Goal: Information Seeking & Learning: Learn about a topic

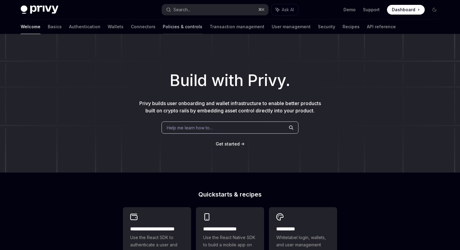
click at [163, 26] on link "Policies & controls" at bounding box center [183, 26] width 40 height 15
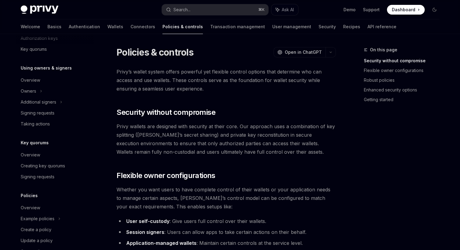
scroll to position [178, 0]
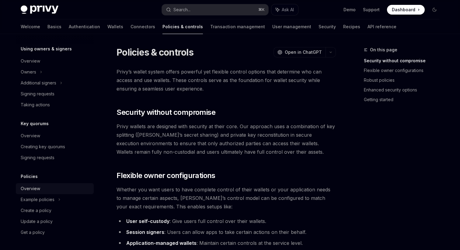
click at [41, 190] on div "Overview" at bounding box center [55, 188] width 69 height 7
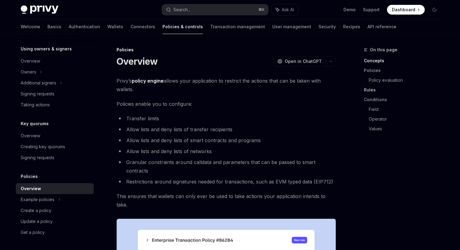
click at [374, 89] on link "Rules" at bounding box center [404, 90] width 80 height 10
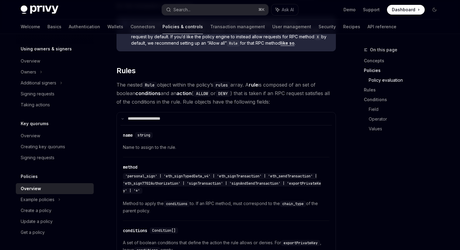
scroll to position [887, 0]
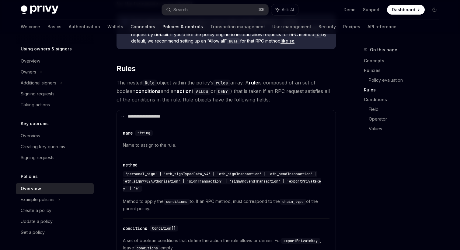
click at [130, 29] on link "Connectors" at bounding box center [142, 26] width 25 height 15
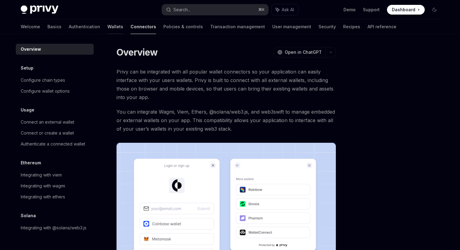
click at [107, 26] on link "Wallets" at bounding box center [115, 26] width 16 height 15
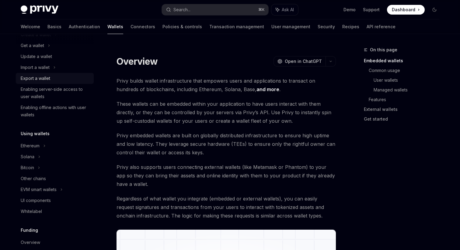
scroll to position [65, 0]
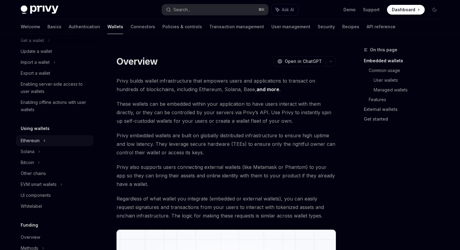
click at [43, 35] on div "Ethereum" at bounding box center [55, 29] width 78 height 11
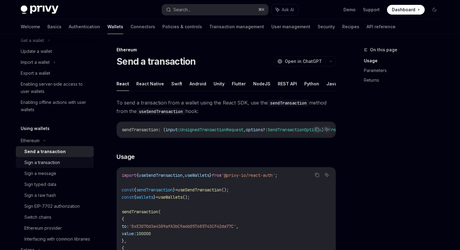
click at [55, 161] on div "Sign a transaction" at bounding box center [42, 162] width 36 height 7
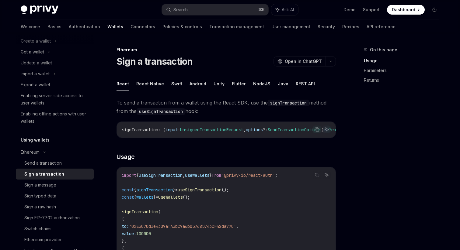
scroll to position [57, 0]
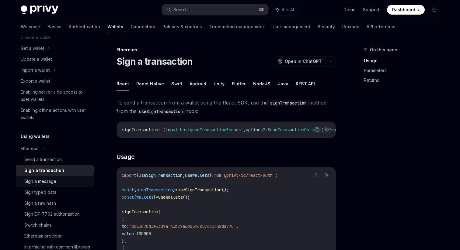
click at [51, 181] on div "Sign a message" at bounding box center [40, 181] width 32 height 7
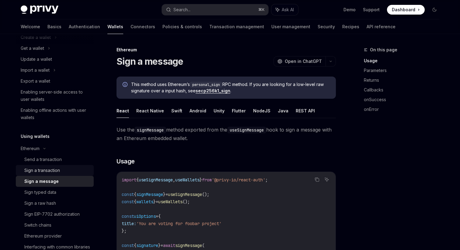
click at [52, 169] on div "Sign a transaction" at bounding box center [42, 170] width 36 height 7
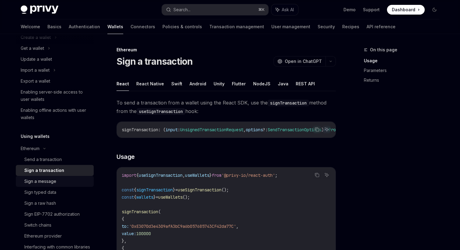
click at [47, 180] on div "Sign a message" at bounding box center [40, 181] width 32 height 7
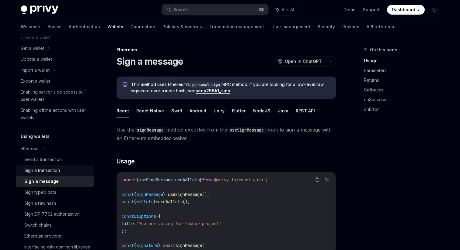
click at [52, 171] on div "Sign a transaction" at bounding box center [42, 170] width 36 height 7
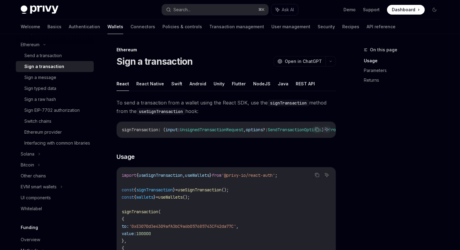
scroll to position [163, 0]
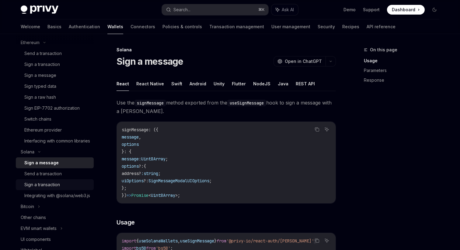
click at [36, 188] on div "Sign a transaction" at bounding box center [42, 184] width 36 height 7
type textarea "*"
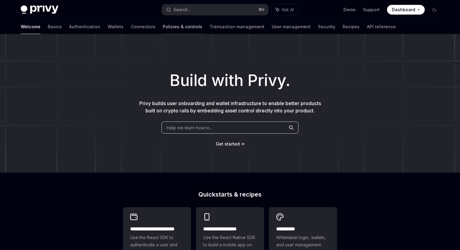
click at [163, 30] on link "Policies & controls" at bounding box center [183, 26] width 40 height 15
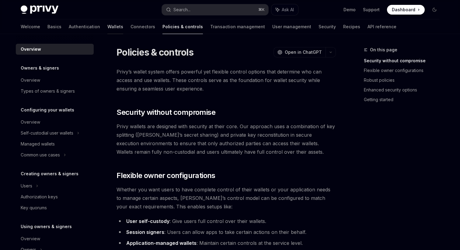
click at [107, 26] on link "Wallets" at bounding box center [115, 26] width 16 height 15
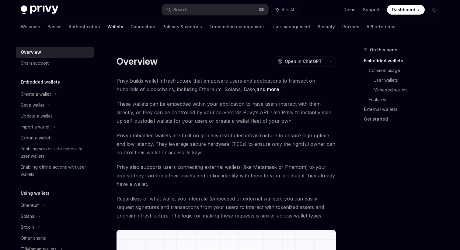
click at [55, 83] on h5 "Embedded wallets" at bounding box center [40, 81] width 39 height 7
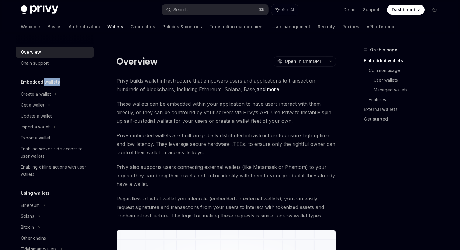
click at [55, 83] on h5 "Embedded wallets" at bounding box center [40, 81] width 39 height 7
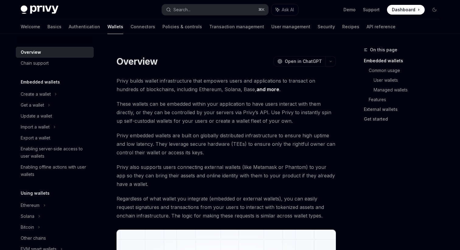
click at [55, 83] on h5 "Embedded wallets" at bounding box center [40, 81] width 39 height 7
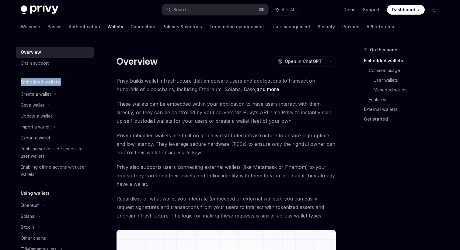
click at [55, 83] on h5 "Embedded wallets" at bounding box center [40, 81] width 39 height 7
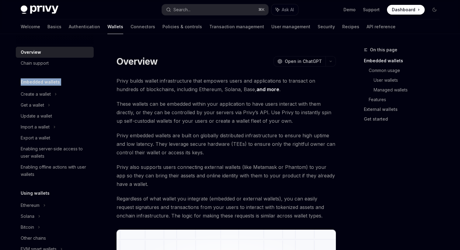
scroll to position [25, 0]
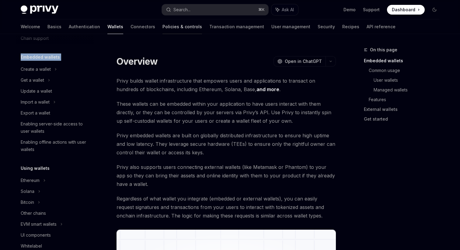
click at [162, 25] on link "Policies & controls" at bounding box center [182, 26] width 40 height 15
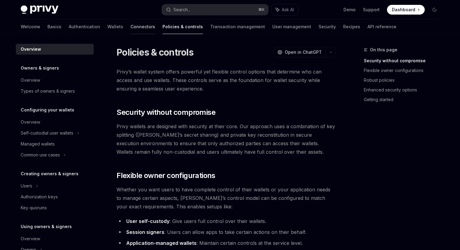
click at [130, 27] on link "Connectors" at bounding box center [142, 26] width 25 height 15
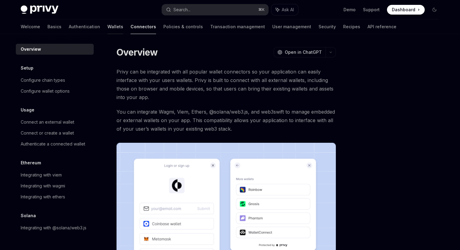
click at [107, 28] on link "Wallets" at bounding box center [115, 26] width 16 height 15
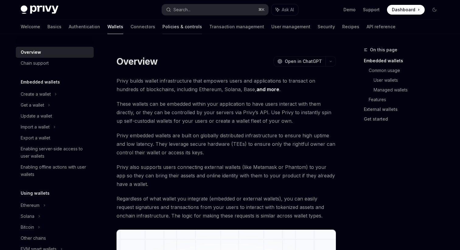
click at [162, 27] on link "Policies & controls" at bounding box center [182, 26] width 40 height 15
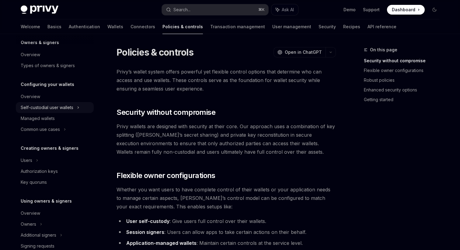
scroll to position [27, 0]
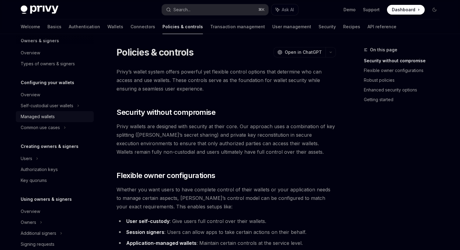
click at [59, 117] on div "Managed wallets" at bounding box center [55, 116] width 69 height 7
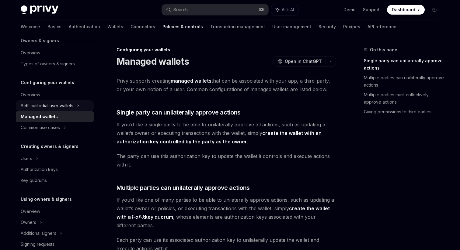
click at [61, 105] on div "Self-custodial user wallets" at bounding box center [47, 105] width 53 height 7
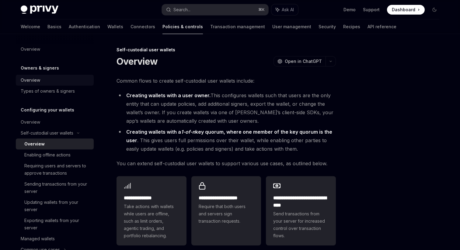
click at [52, 82] on div "Overview" at bounding box center [55, 80] width 69 height 7
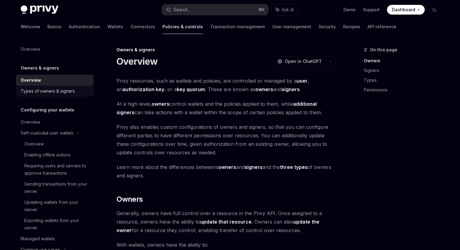
click at [51, 93] on div "Types of owners & signers" at bounding box center [48, 91] width 54 height 7
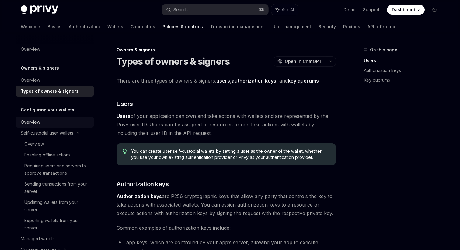
click at [45, 123] on div "Overview" at bounding box center [55, 122] width 69 height 7
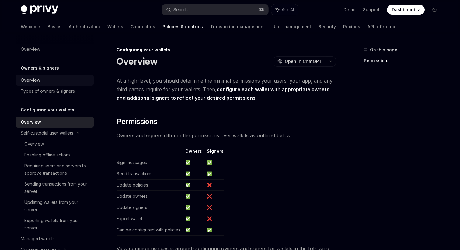
click at [50, 82] on div "Overview" at bounding box center [55, 80] width 69 height 7
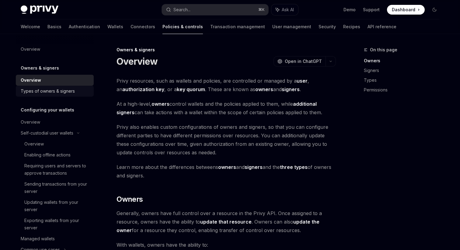
click at [48, 91] on div "Types of owners & signers" at bounding box center [48, 91] width 54 height 7
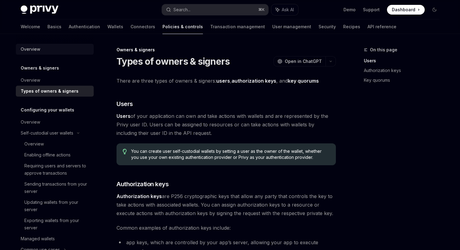
click at [41, 54] on link "Overview" at bounding box center [55, 49] width 78 height 11
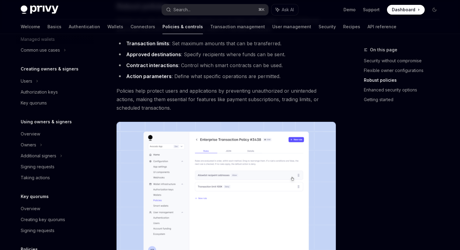
scroll to position [195, 0]
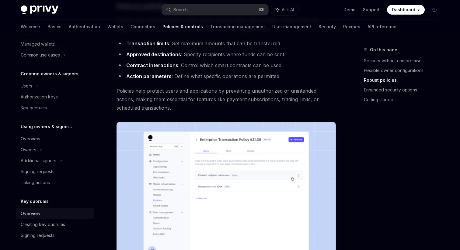
click at [55, 214] on div "Overview" at bounding box center [55, 213] width 69 height 7
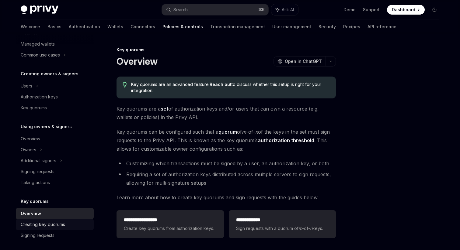
click at [51, 228] on div "Creating key quorums" at bounding box center [43, 224] width 44 height 7
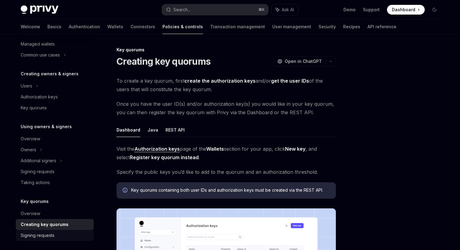
click at [47, 237] on div "Signing requests" at bounding box center [38, 235] width 34 height 7
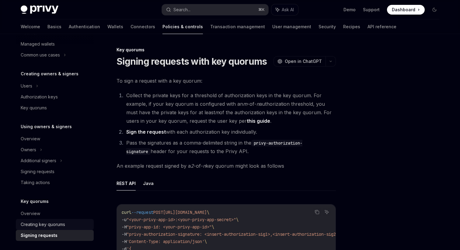
click at [50, 223] on div "Creating key quorums" at bounding box center [43, 224] width 44 height 7
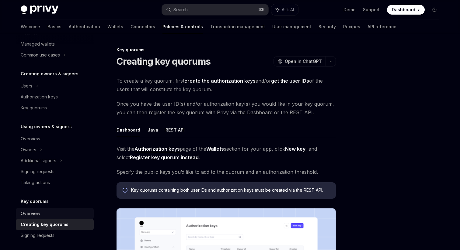
click at [50, 211] on div "Overview" at bounding box center [55, 213] width 69 height 7
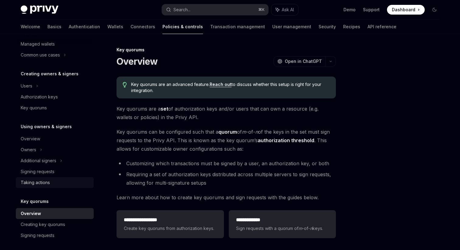
click at [53, 178] on link "Taking actions" at bounding box center [55, 182] width 78 height 11
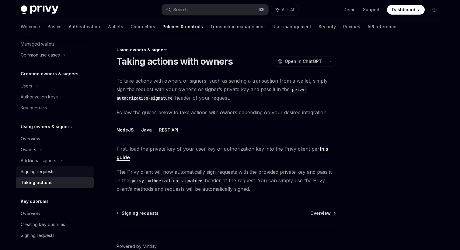
click at [54, 173] on div "Signing requests" at bounding box center [38, 171] width 34 height 7
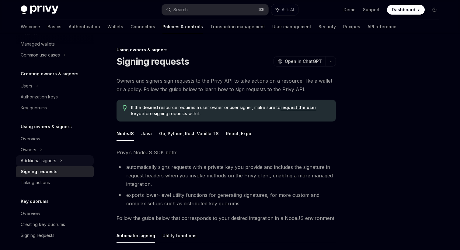
click at [55, 164] on div "Additional signers" at bounding box center [39, 160] width 36 height 7
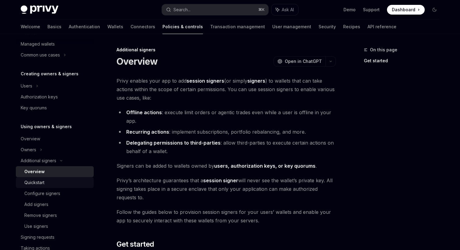
click at [50, 185] on div "Quickstart" at bounding box center [57, 182] width 66 height 7
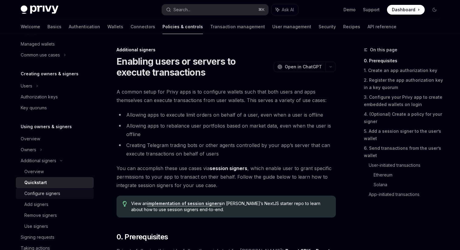
click at [47, 195] on div "Configure signers" at bounding box center [42, 193] width 36 height 7
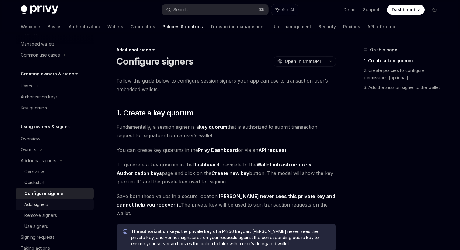
click at [44, 205] on div "Add signers" at bounding box center [36, 204] width 24 height 7
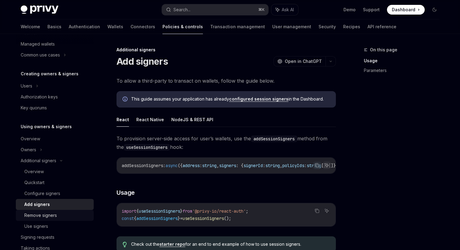
click at [42, 215] on div "Remove signers" at bounding box center [40, 215] width 33 height 7
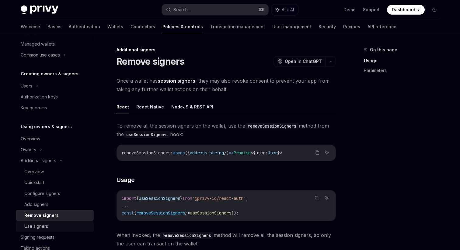
click at [40, 224] on div "Use signers" at bounding box center [36, 226] width 24 height 7
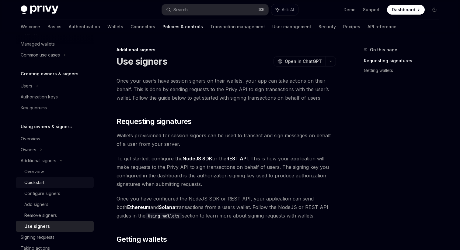
click at [47, 180] on div "Quickstart" at bounding box center [57, 182] width 66 height 7
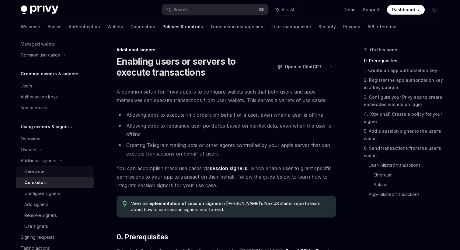
click at [48, 173] on div "Overview" at bounding box center [57, 171] width 66 height 7
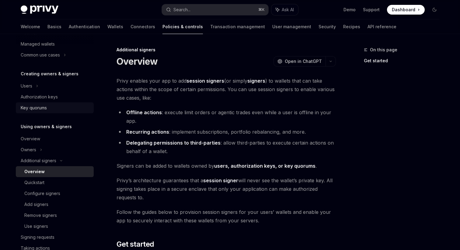
click at [53, 105] on div "Key quorums" at bounding box center [55, 107] width 69 height 7
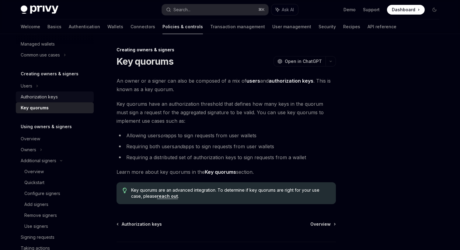
click at [56, 96] on div "Authorization keys" at bounding box center [39, 96] width 37 height 7
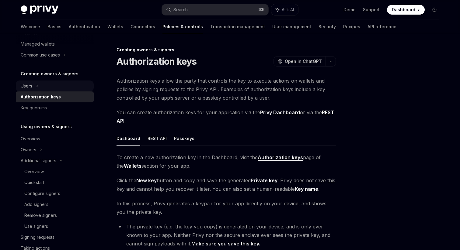
click at [53, 85] on div "Users" at bounding box center [55, 86] width 78 height 11
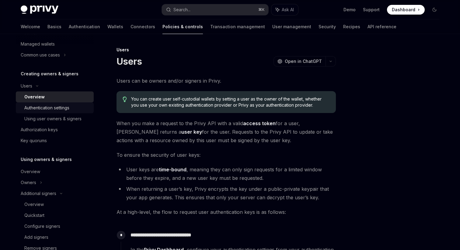
click at [46, 108] on div "Authentication settings" at bounding box center [46, 107] width 45 height 7
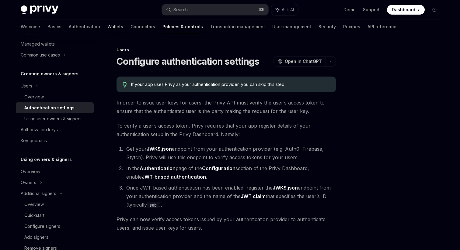
click at [107, 30] on link "Wallets" at bounding box center [115, 26] width 16 height 15
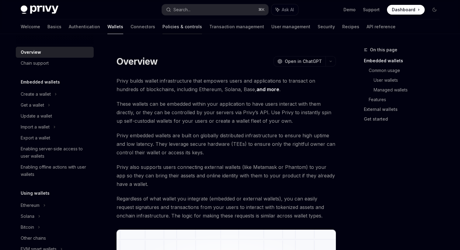
click at [162, 29] on link "Policies & controls" at bounding box center [182, 26] width 40 height 15
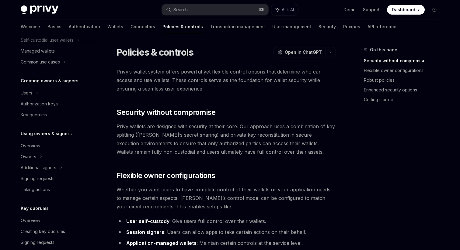
scroll to position [178, 0]
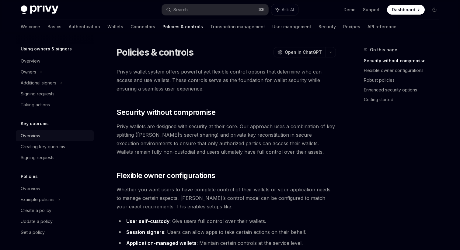
click at [47, 135] on div "Overview" at bounding box center [55, 135] width 69 height 7
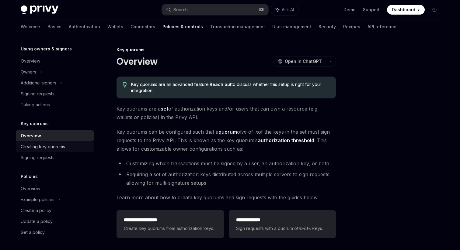
click at [45, 148] on div "Creating key quorums" at bounding box center [43, 146] width 44 height 7
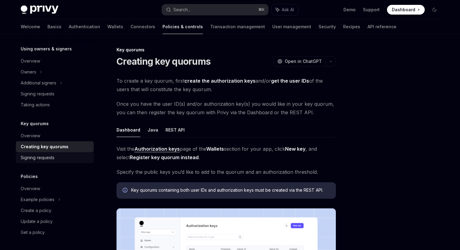
click at [42, 157] on div "Signing requests" at bounding box center [38, 157] width 34 height 7
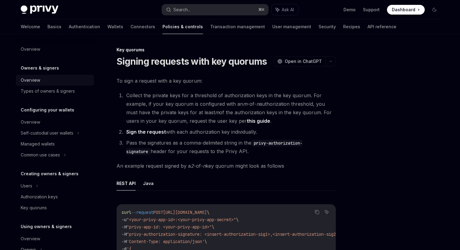
click at [50, 81] on div "Overview" at bounding box center [55, 80] width 69 height 7
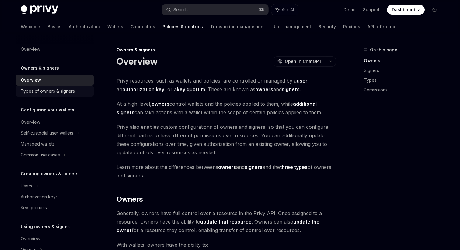
click at [51, 93] on div "Types of owners & signers" at bounding box center [48, 91] width 54 height 7
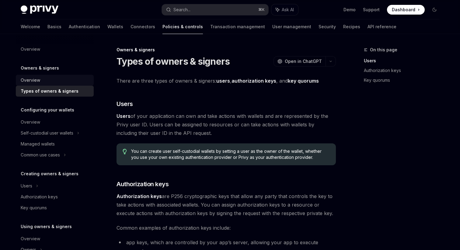
click at [46, 78] on div "Overview" at bounding box center [55, 80] width 69 height 7
type textarea "*"
